Goal: Task Accomplishment & Management: Manage account settings

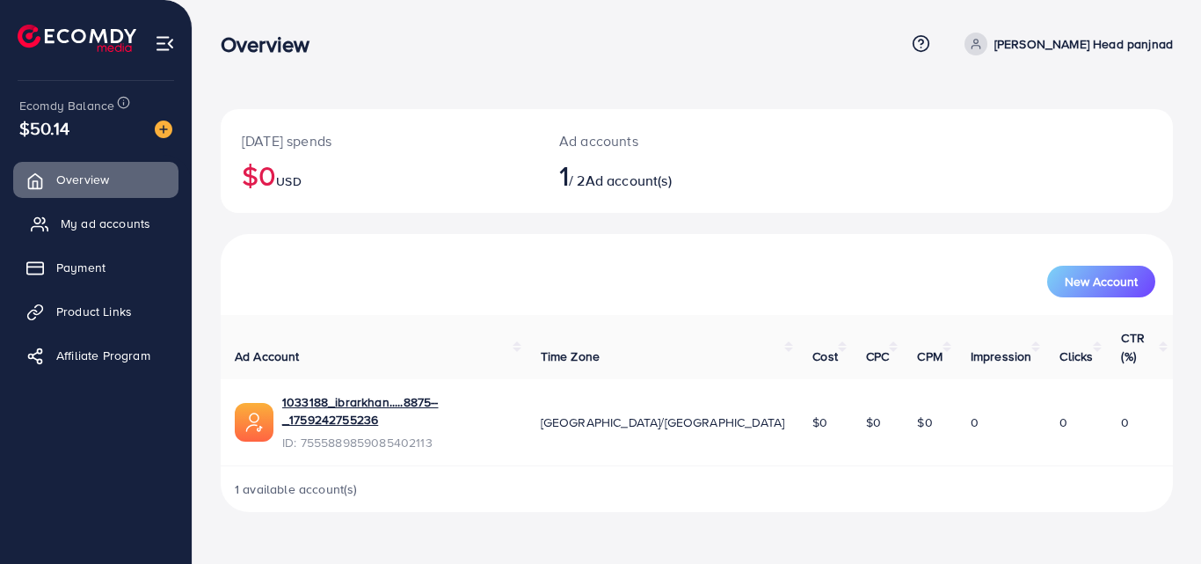
click at [97, 215] on span "My ad accounts" at bounding box center [106, 224] width 90 height 18
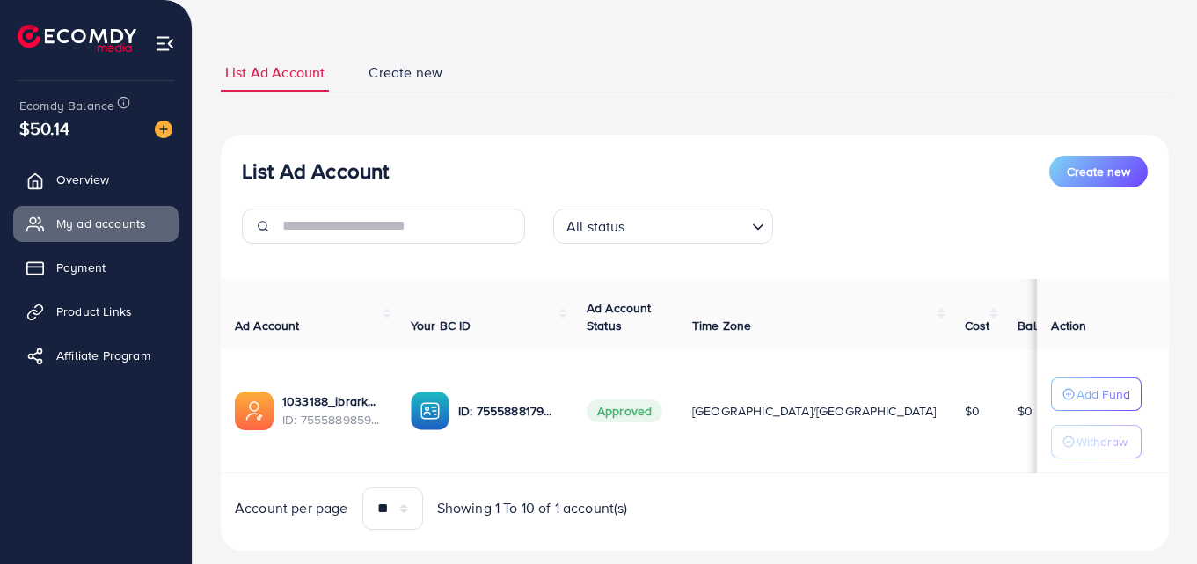
scroll to position [78, 0]
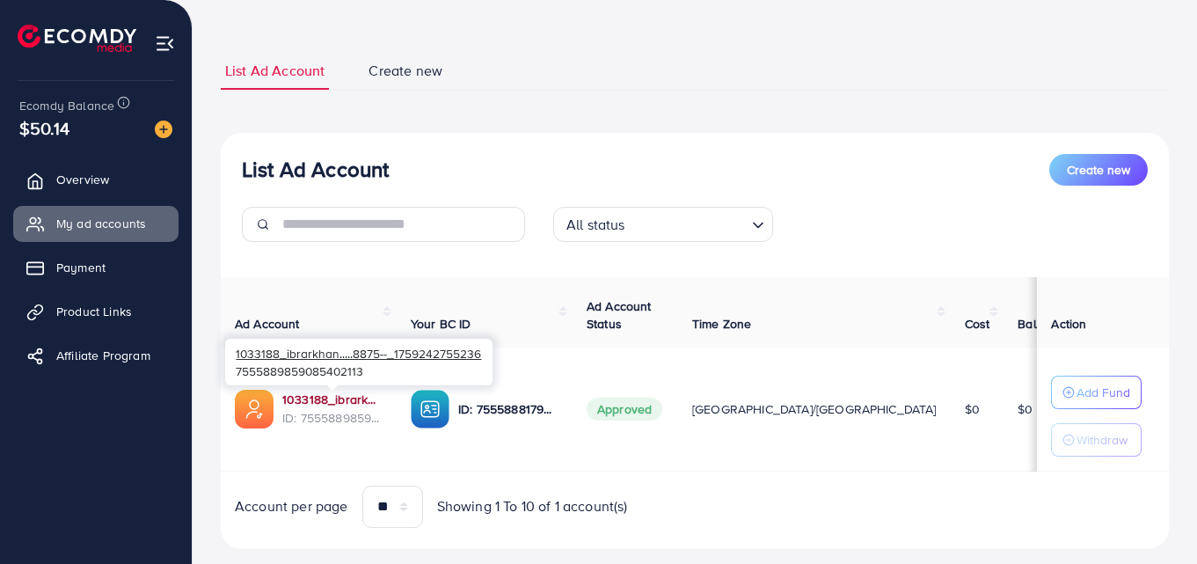
click at [345, 401] on link "1033188_ibrarkhan.....8875--_1759242755236" at bounding box center [332, 399] width 100 height 18
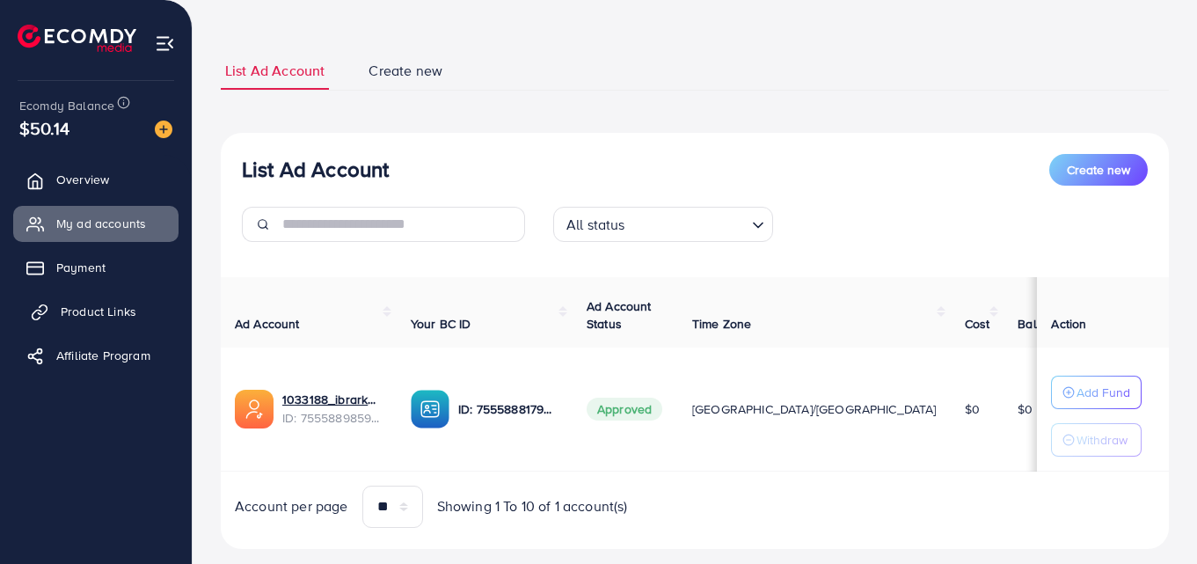
click at [75, 319] on span "Product Links" at bounding box center [99, 311] width 76 height 18
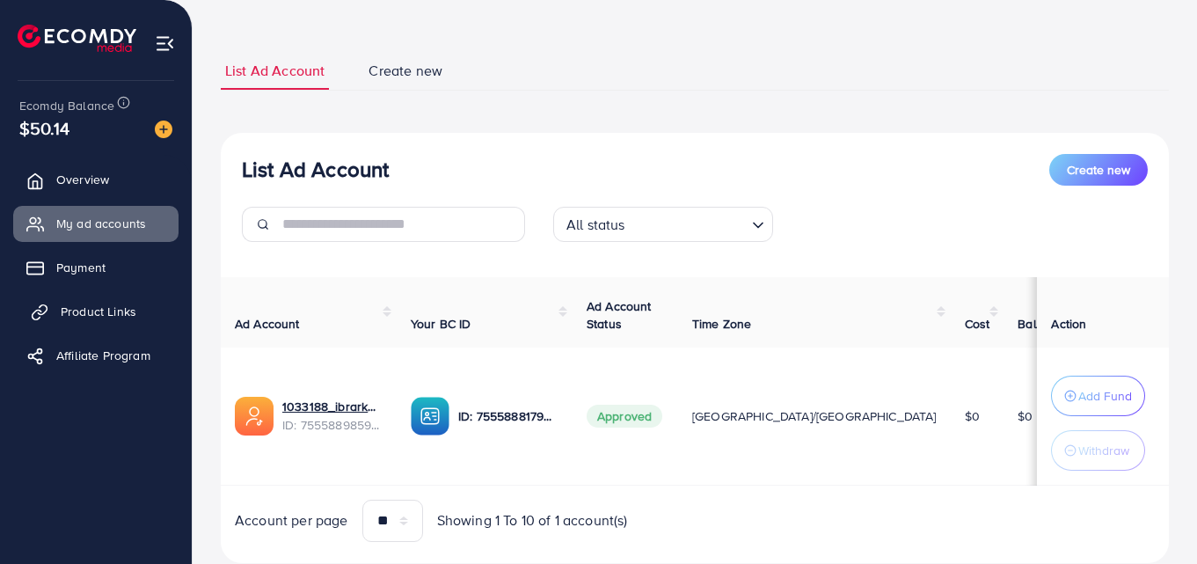
click at [126, 308] on span "Product Links" at bounding box center [99, 311] width 76 height 18
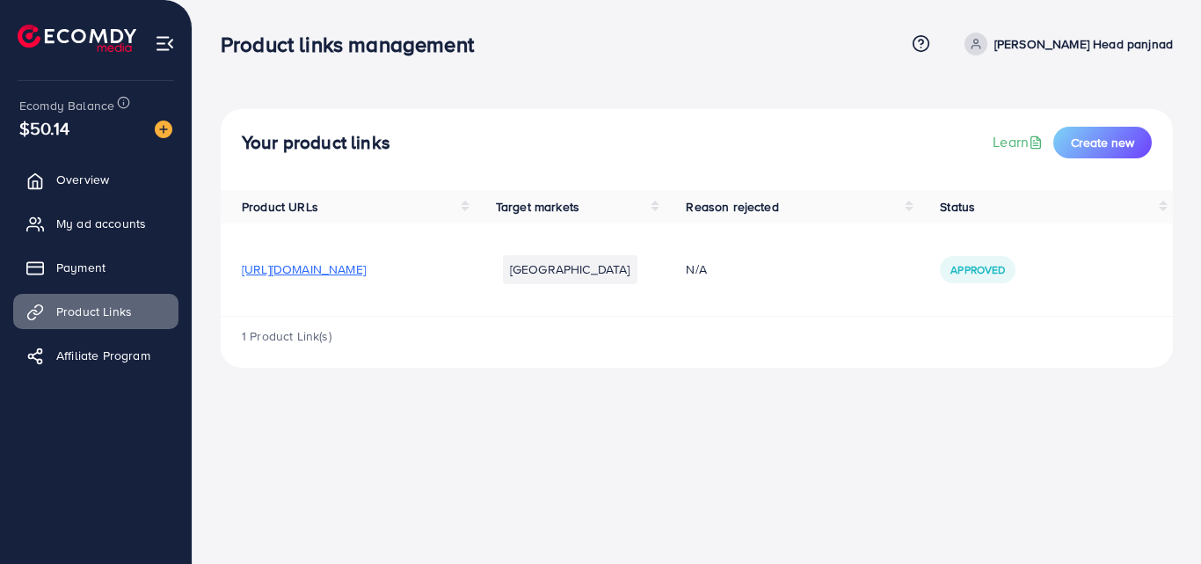
click at [273, 271] on span "[URL][DOMAIN_NAME]" at bounding box center [304, 269] width 124 height 18
